Goal: Task Accomplishment & Management: Use online tool/utility

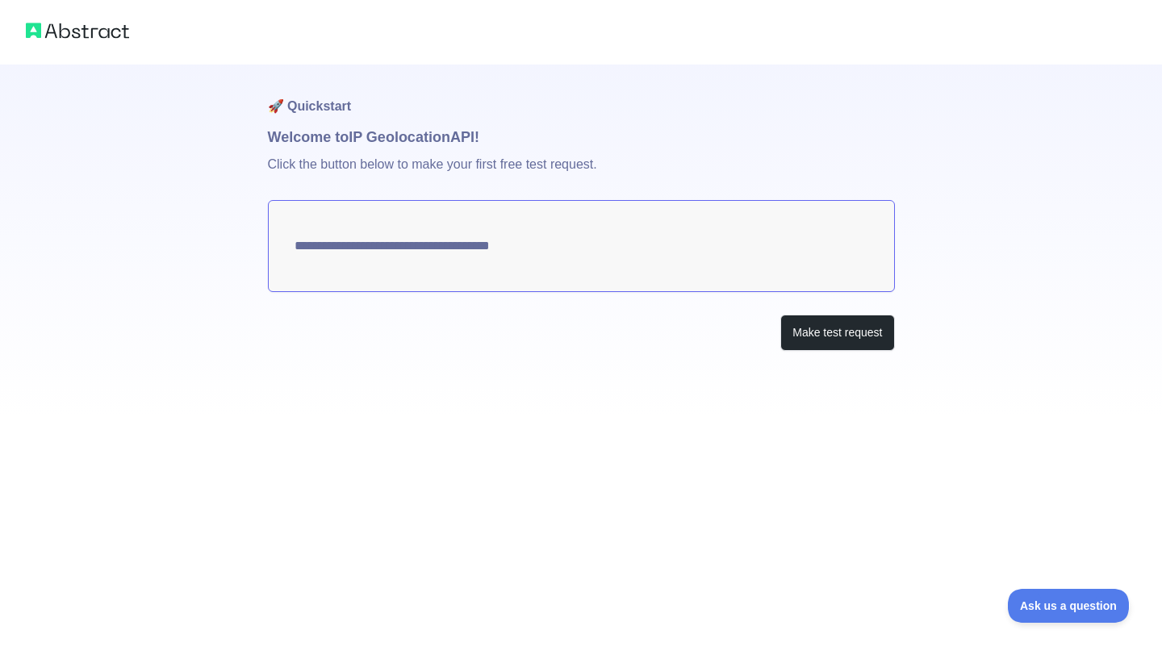
type textarea "**********"
click at [832, 340] on button "Make test request" at bounding box center [837, 333] width 114 height 36
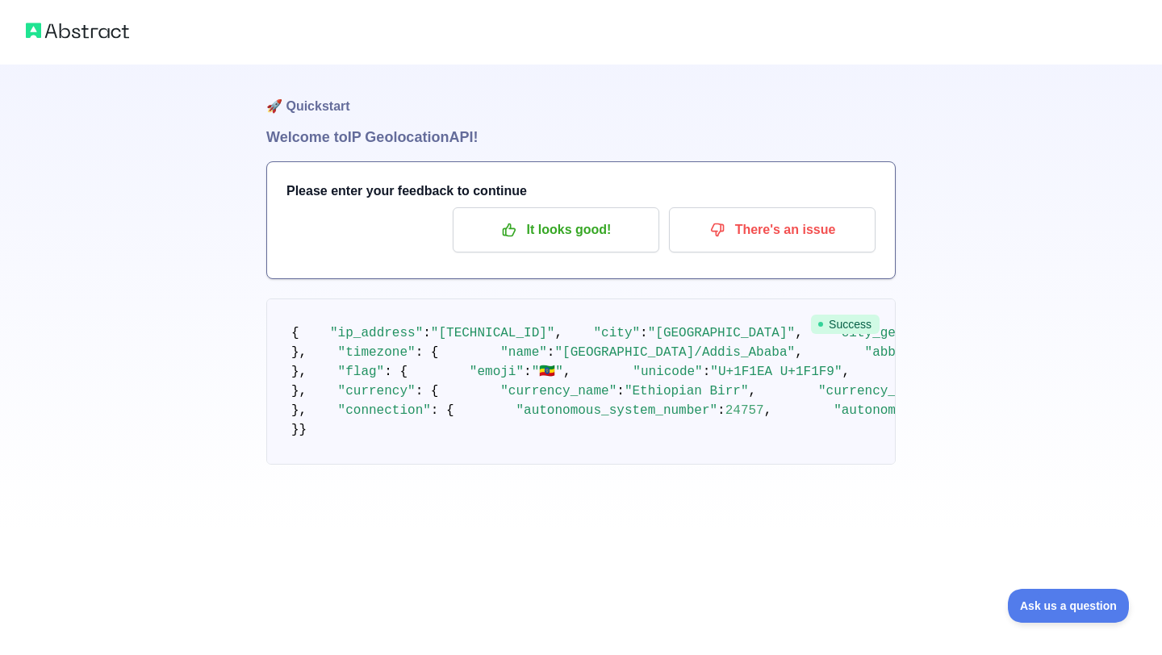
scroll to position [248, 0]
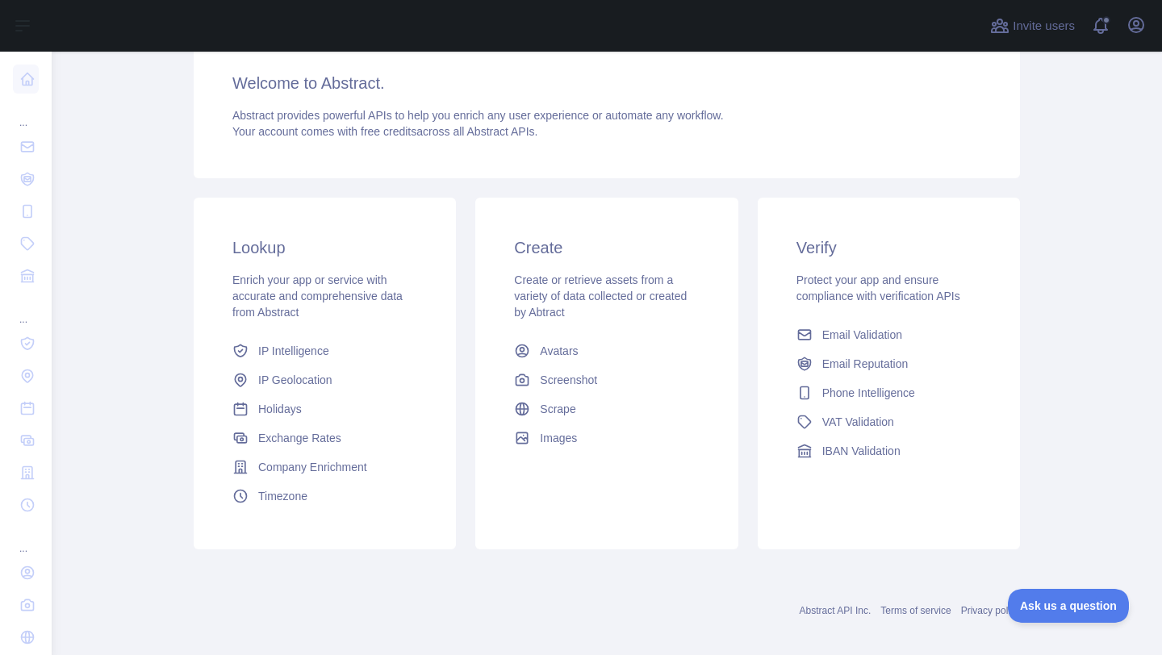
scroll to position [148, 0]
